Goal: Use online tool/utility: Use online tool/utility

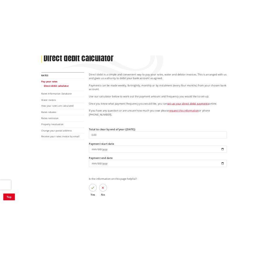
scroll to position [87, 0]
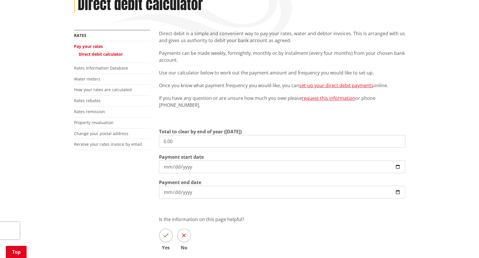
click at [179, 142] on input "0.00" at bounding box center [282, 141] width 246 height 13
click at [181, 141] on input "0.00" at bounding box center [282, 141] width 246 height 13
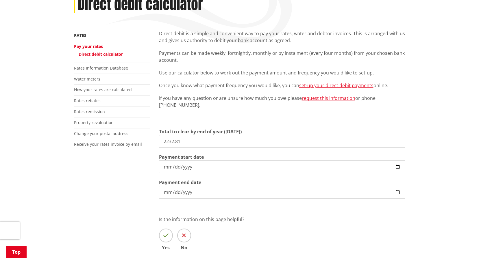
type input "2,232.81"
click at [268, 167] on input "[DATE]" at bounding box center [282, 167] width 246 height 13
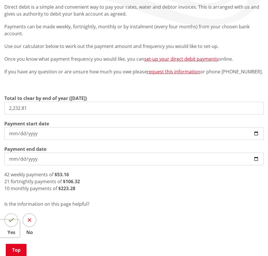
click at [14, 133] on input "[DATE]" at bounding box center [134, 133] width 260 height 13
type input "[DATE]"
click at [153, 205] on p "Is the information on this page helpful?" at bounding box center [134, 204] width 260 height 7
